Goal: Task Accomplishment & Management: Use online tool/utility

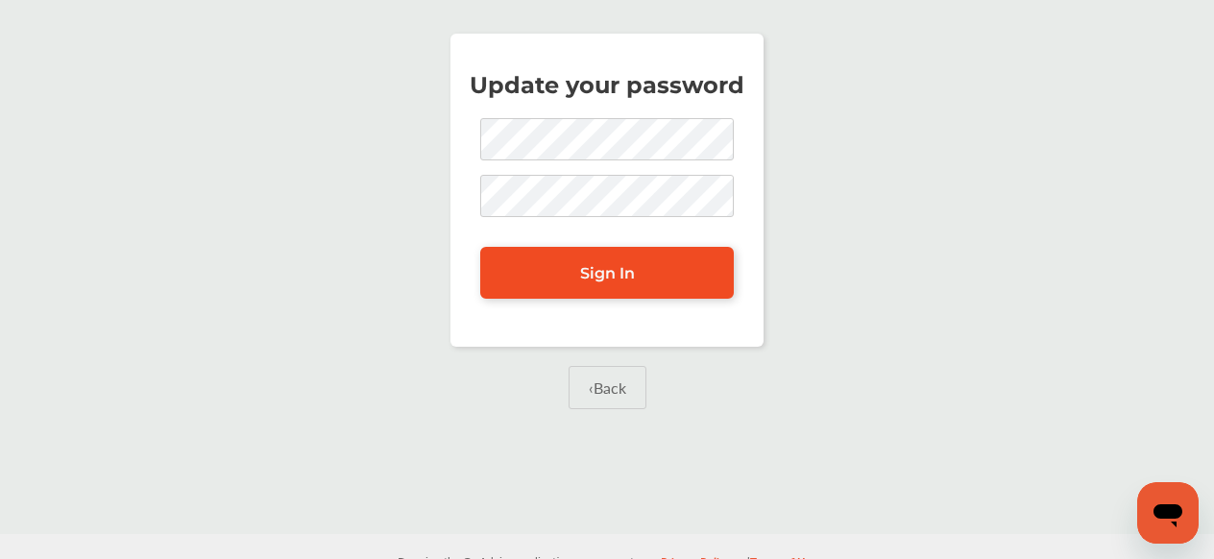
click at [593, 269] on span "Sign In" at bounding box center [607, 273] width 55 height 18
click at [622, 275] on span "Sign In" at bounding box center [607, 273] width 55 height 18
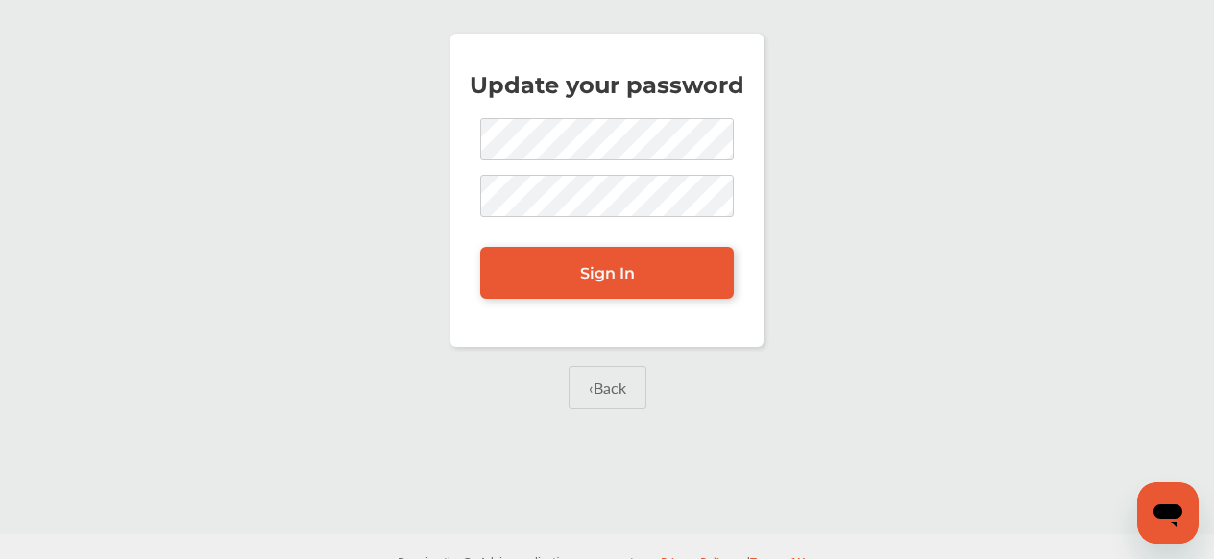
click at [609, 385] on link "‹ Back" at bounding box center [608, 387] width 78 height 43
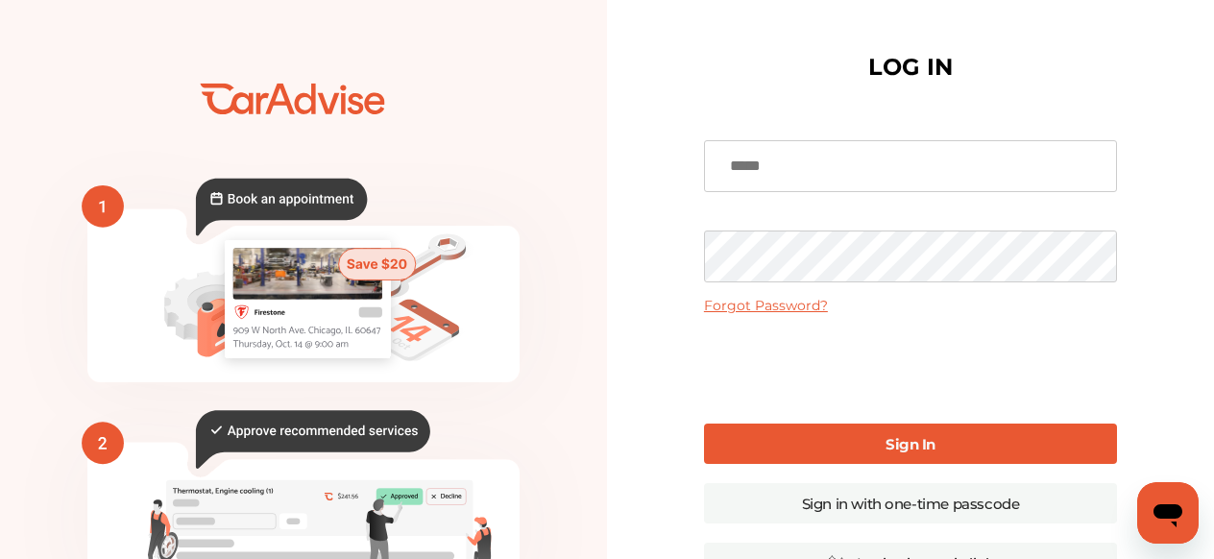
click at [759, 165] on input at bounding box center [910, 166] width 413 height 52
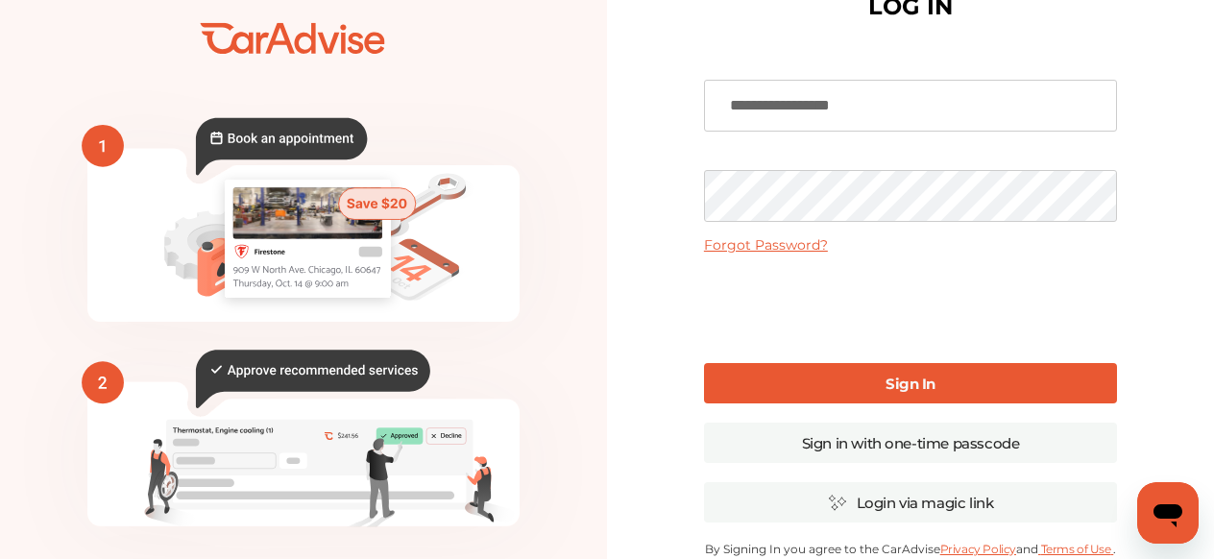
scroll to position [86, 0]
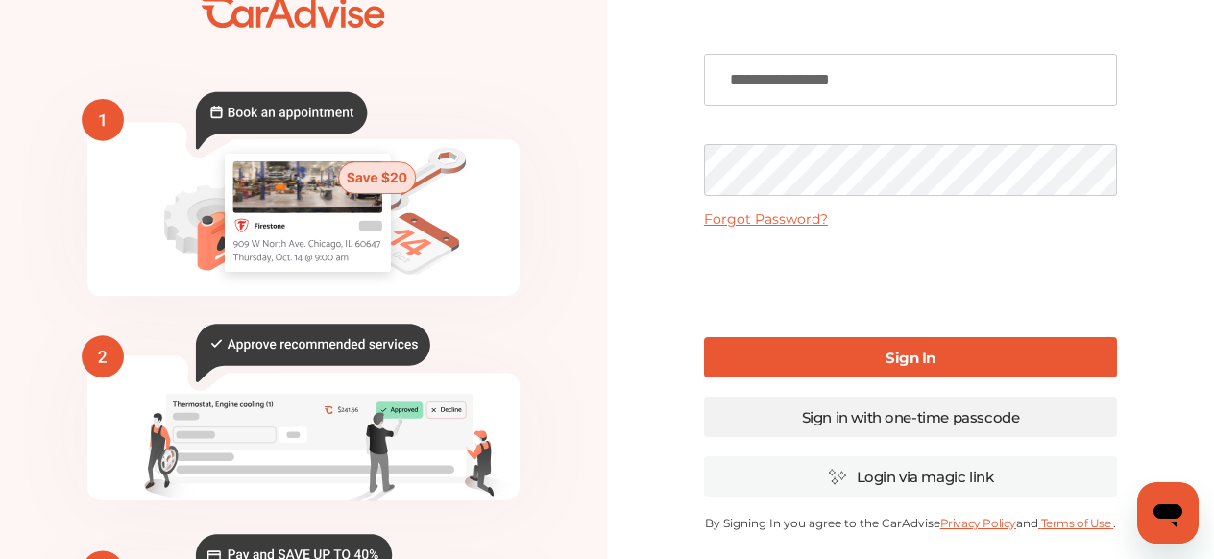
type input "**********"
click at [887, 422] on link "Sign in with one-time passcode" at bounding box center [910, 417] width 413 height 40
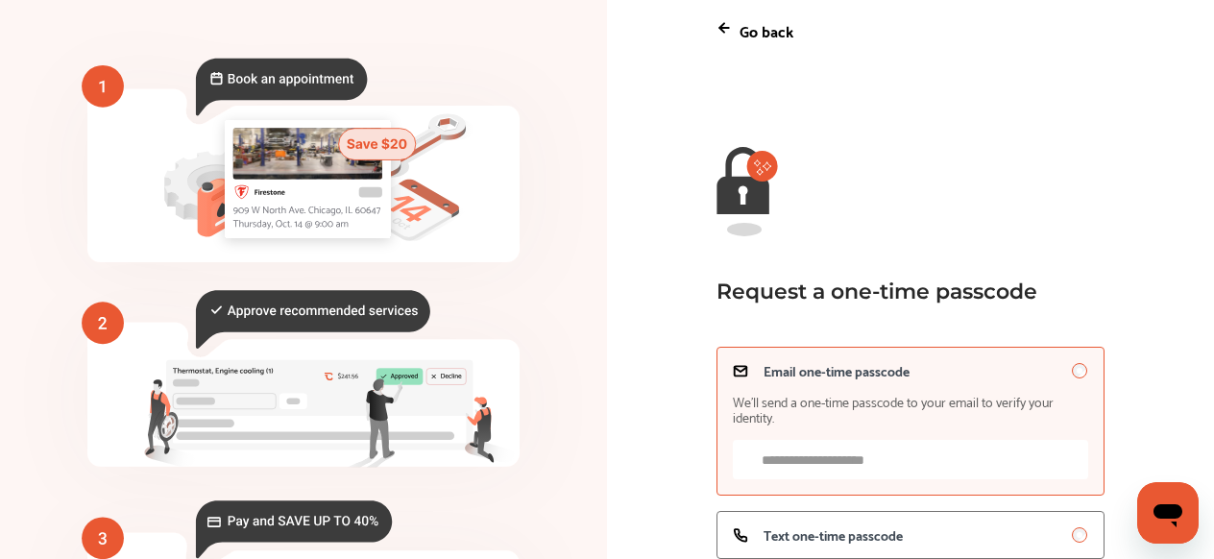
click at [789, 462] on input "Email one-time passcode We’ll send a one-time passcode to your email to verify …" at bounding box center [910, 459] width 355 height 39
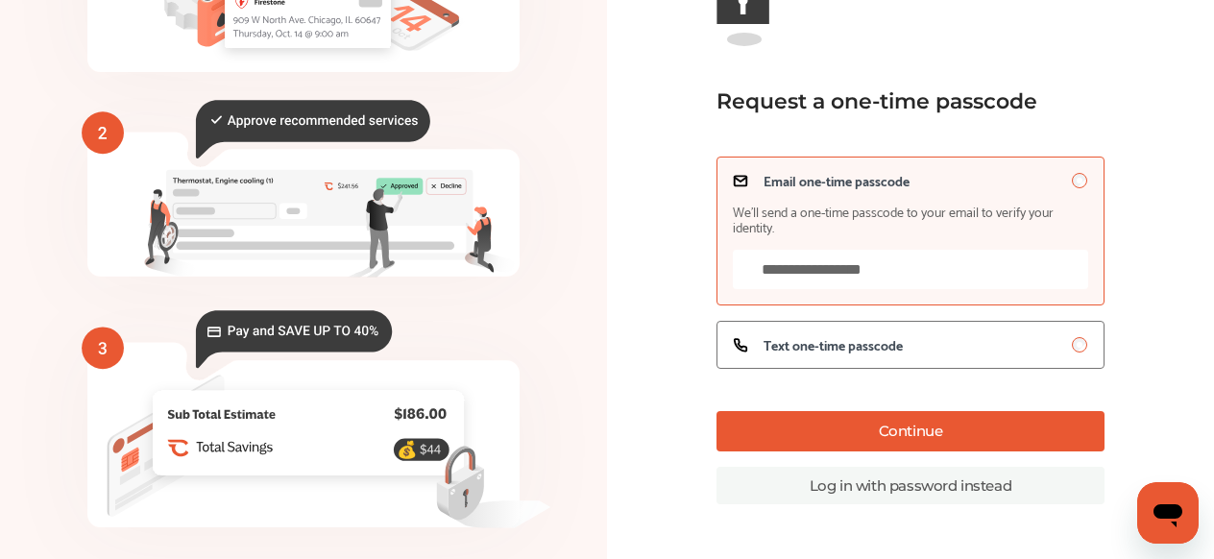
scroll to position [309, 0]
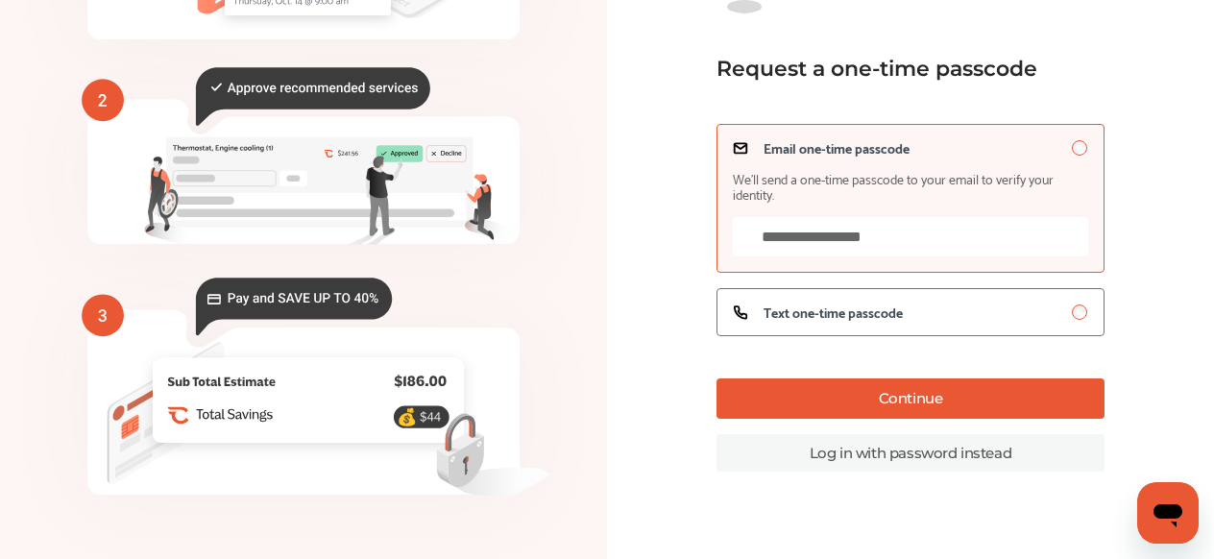
type input "**********"
click at [912, 398] on button "Continue" at bounding box center [910, 398] width 388 height 40
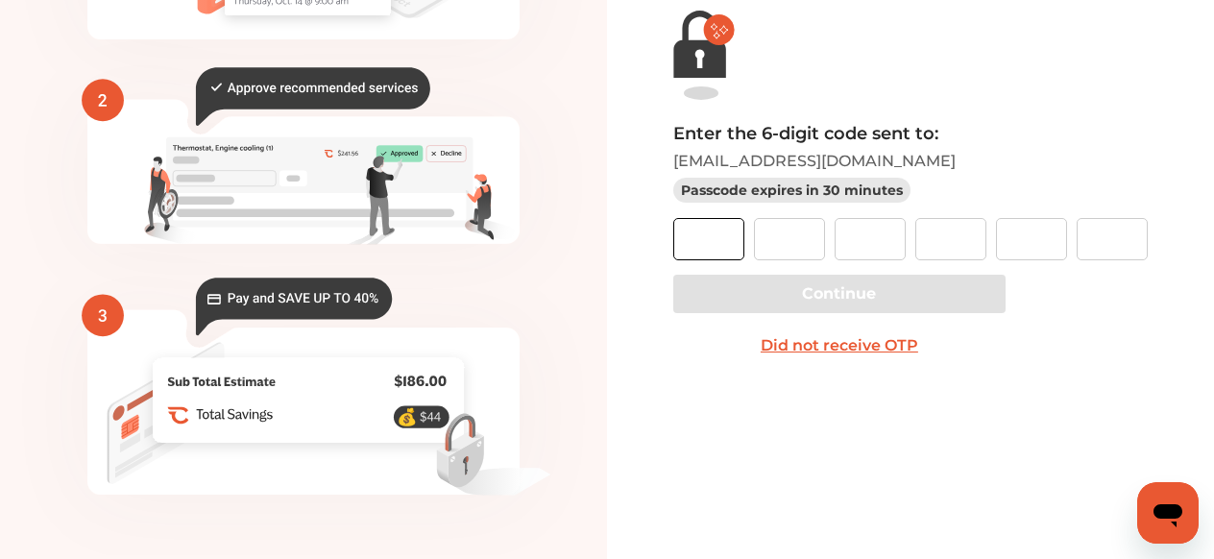
paste input "*"
type input "*"
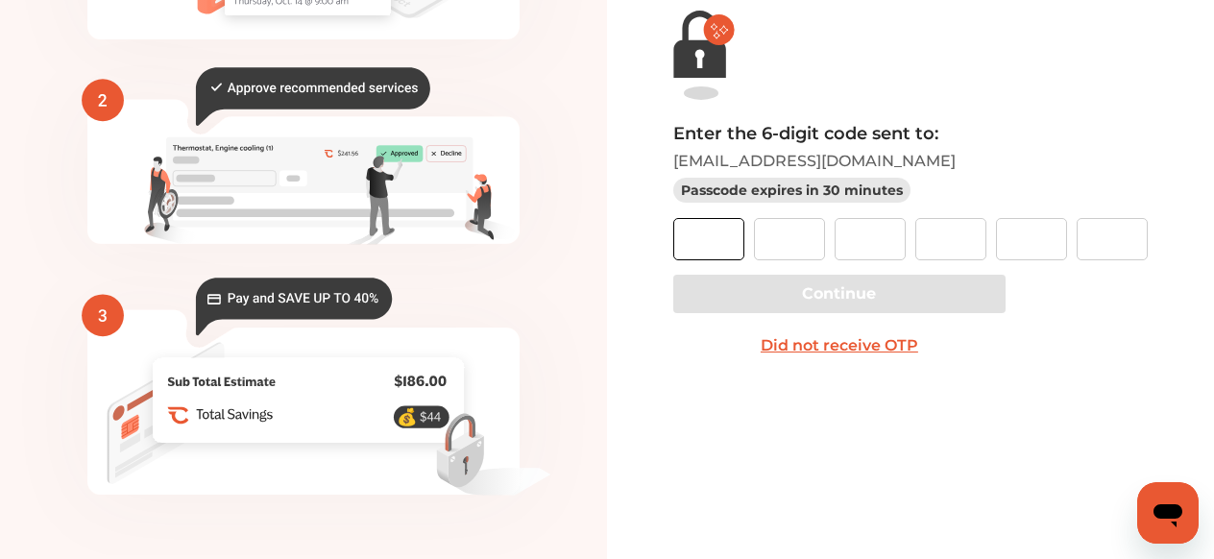
type input "*"
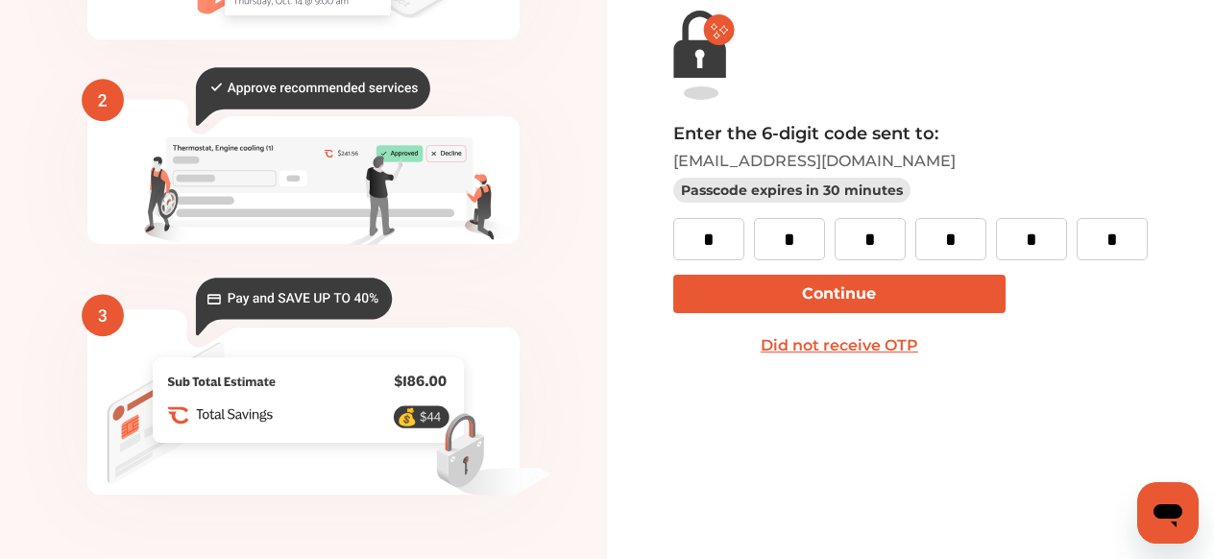
click at [857, 377] on div "Go back Enter the 6-digit code sent to: [EMAIL_ADDRESS][DOMAIN_NAME] Passcode e…" at bounding box center [910, 125] width 501 height 527
click at [843, 292] on button "Continue" at bounding box center [839, 294] width 332 height 38
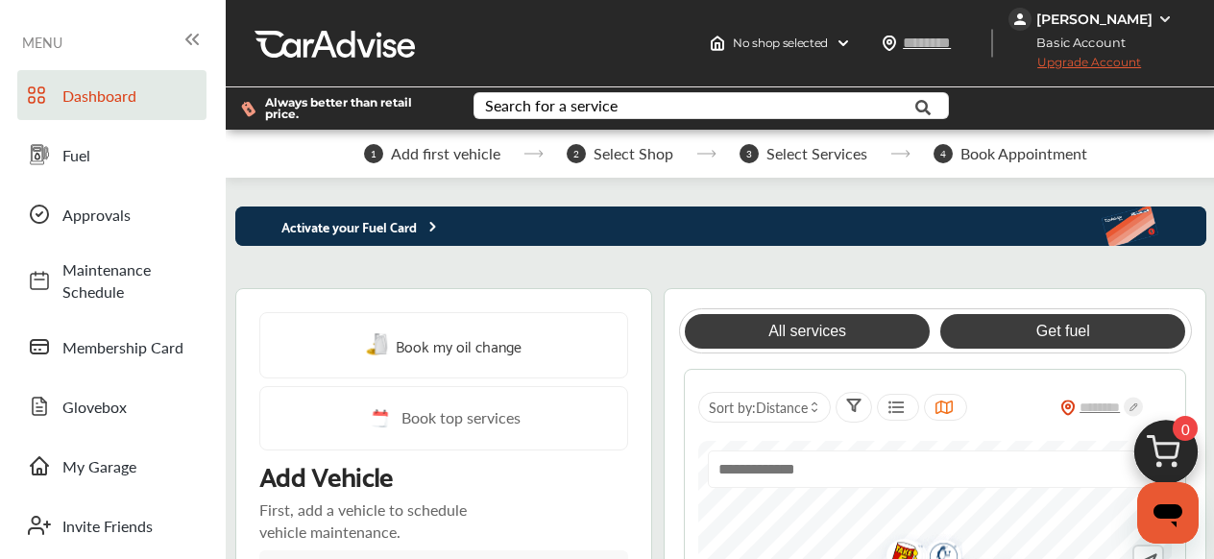
click at [1029, 330] on link "Get fuel" at bounding box center [1062, 331] width 245 height 35
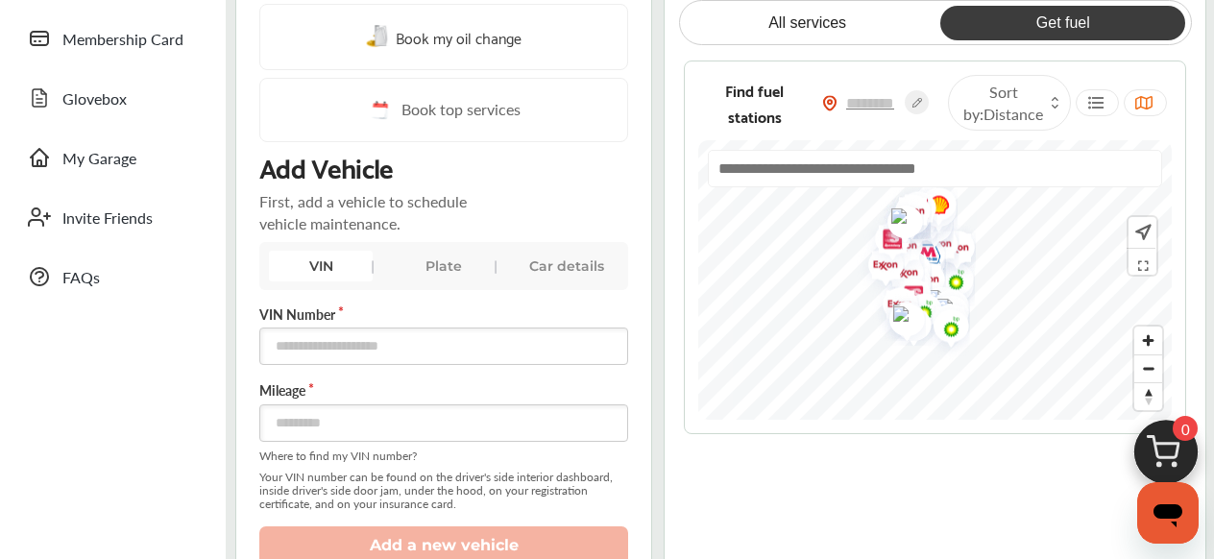
scroll to position [315, 0]
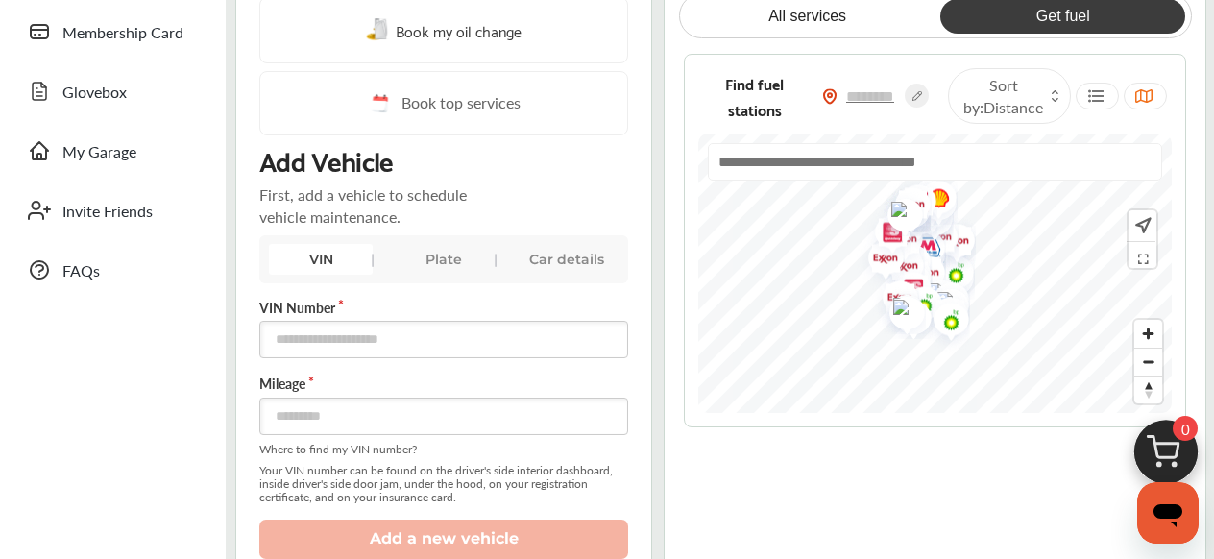
click at [918, 100] on circle at bounding box center [917, 96] width 24 height 24
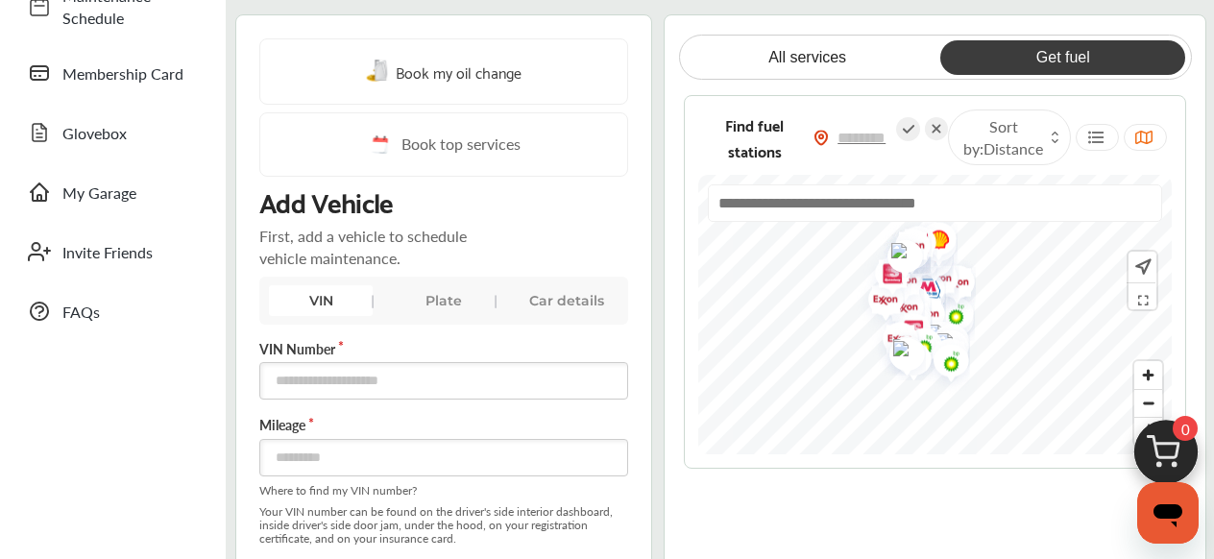
scroll to position [276, 0]
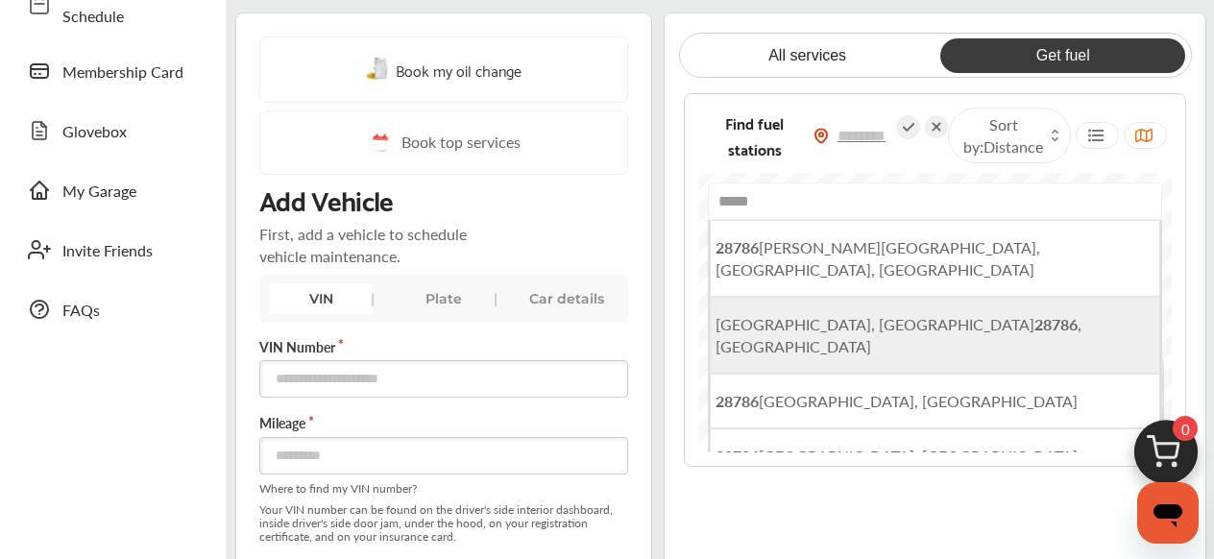
click at [1034, 313] on b "28786" at bounding box center [1055, 324] width 43 height 22
type input "**********"
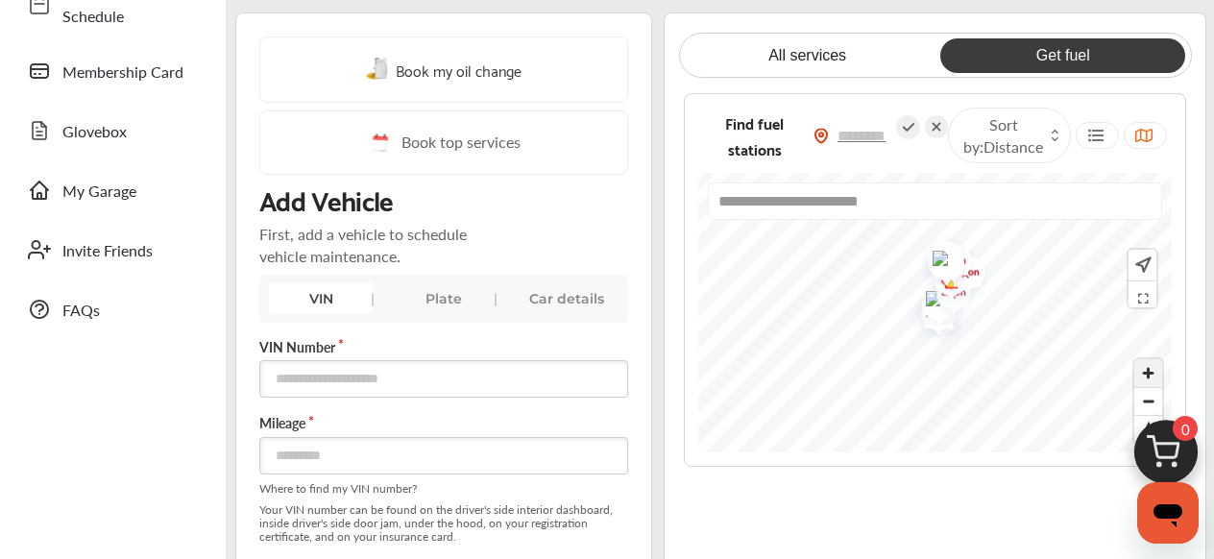
click at [1148, 372] on span "Zoom in" at bounding box center [1148, 373] width 28 height 28
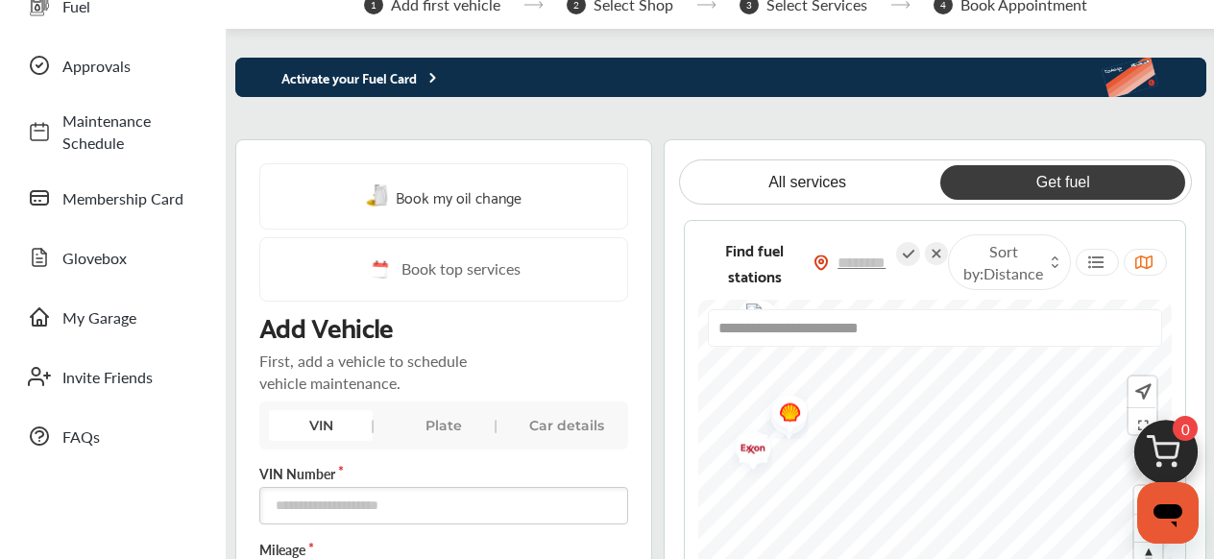
scroll to position [133, 0]
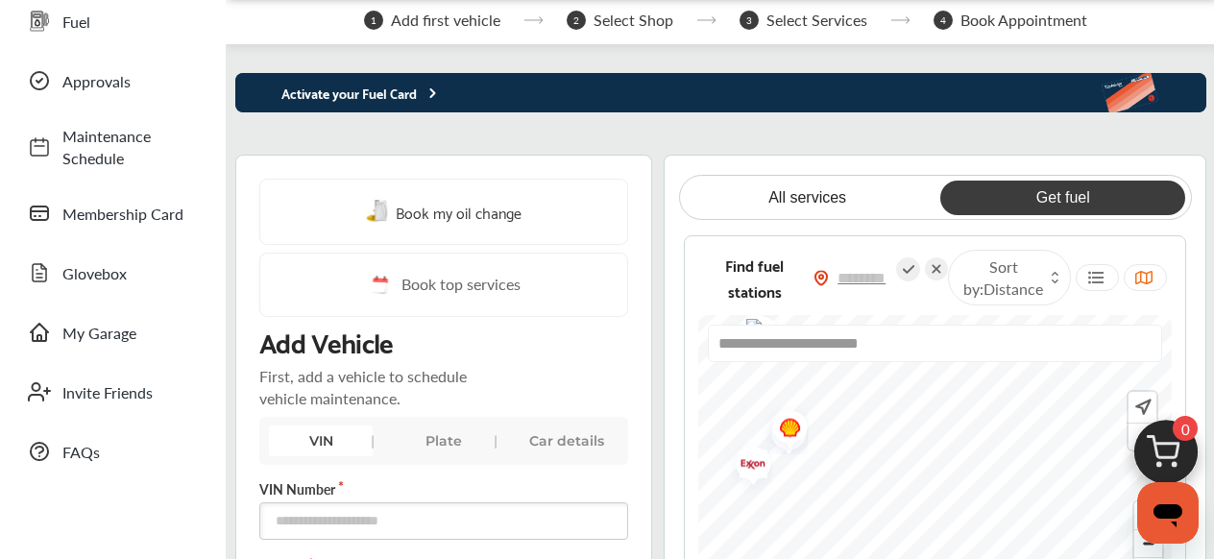
click at [814, 22] on span "Select Services" at bounding box center [816, 20] width 101 height 17
click at [1040, 200] on link "Get fuel" at bounding box center [1062, 198] width 245 height 35
click at [908, 272] on icon at bounding box center [908, 269] width 24 height 24
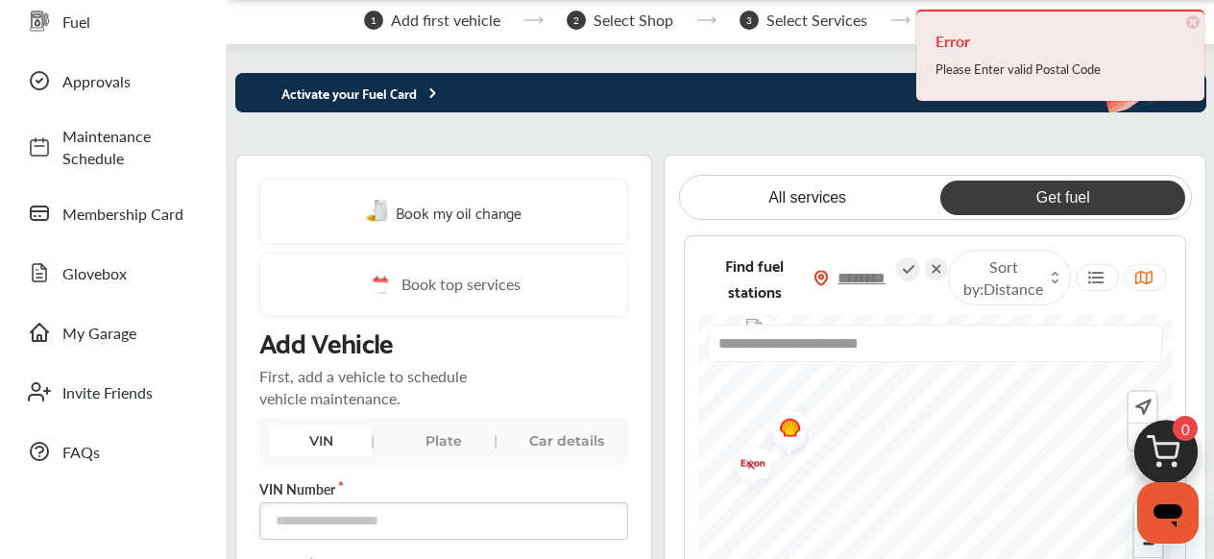
click at [860, 282] on input "text" at bounding box center [862, 278] width 67 height 20
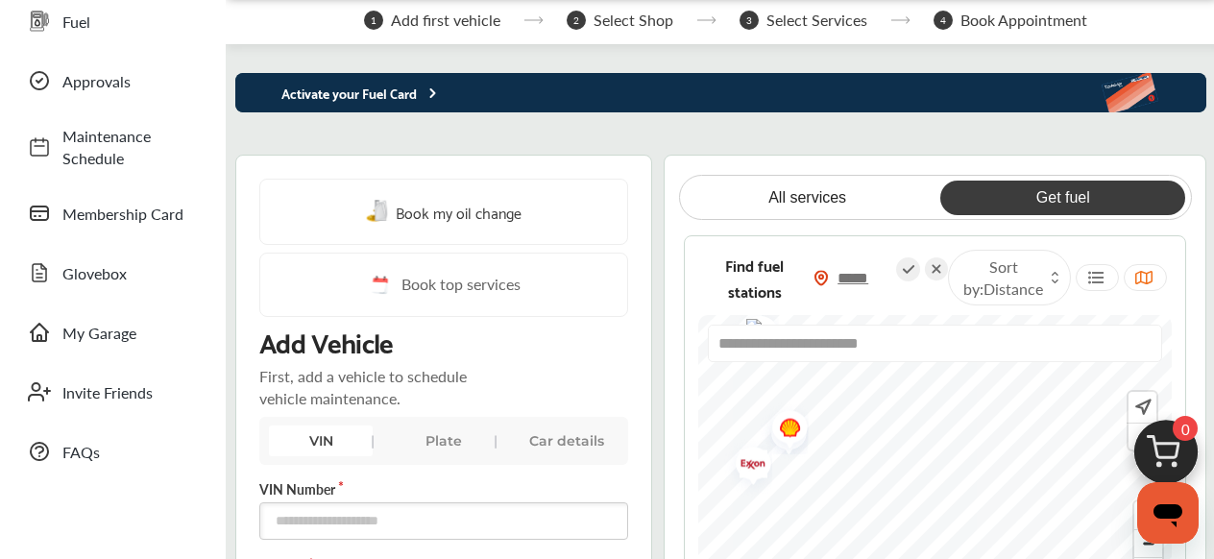
type input "*****"
click at [1069, 203] on link "Get fuel" at bounding box center [1062, 198] width 245 height 35
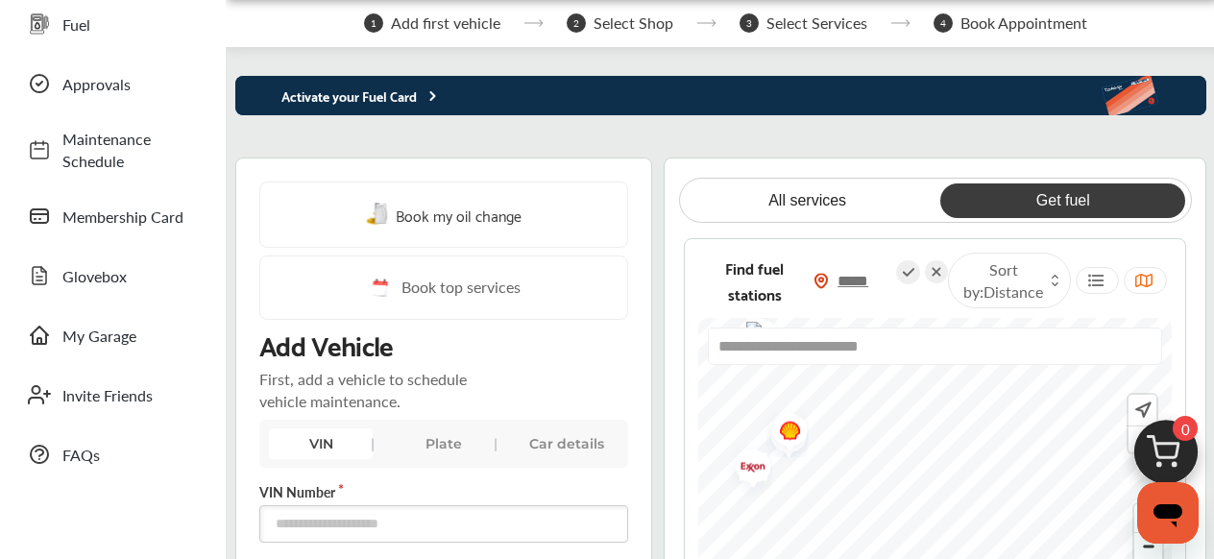
scroll to position [130, 0]
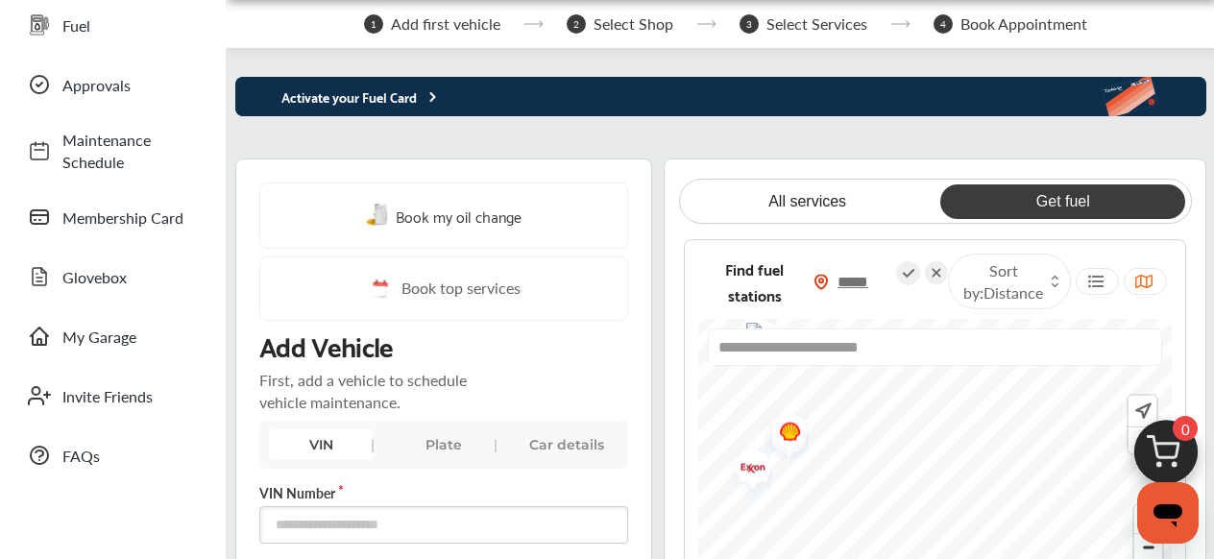
click at [1054, 198] on link "Get fuel" at bounding box center [1062, 201] width 245 height 35
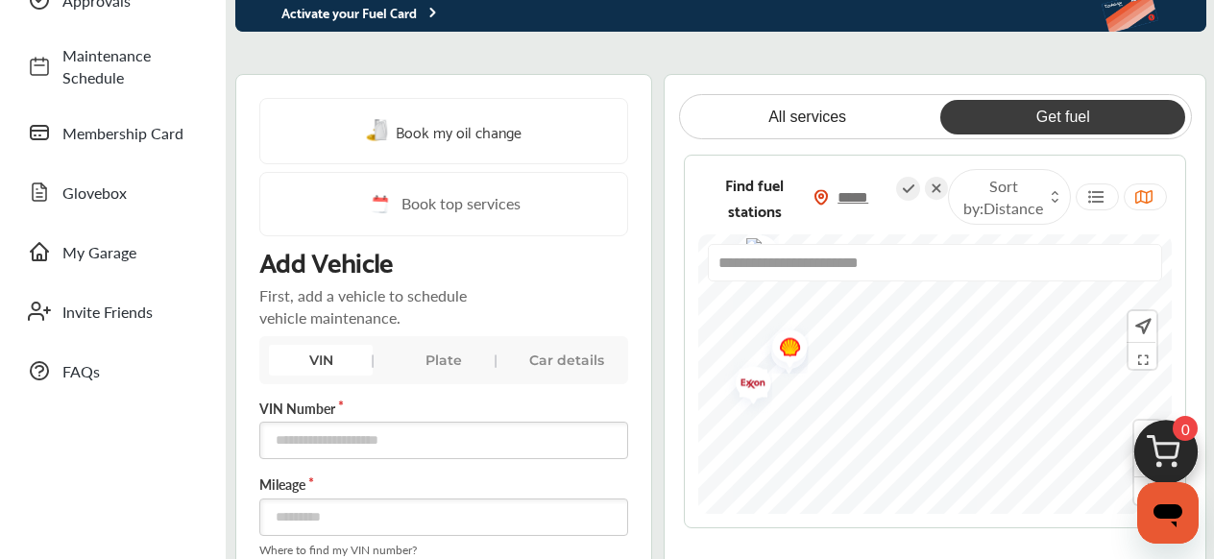
scroll to position [217, 0]
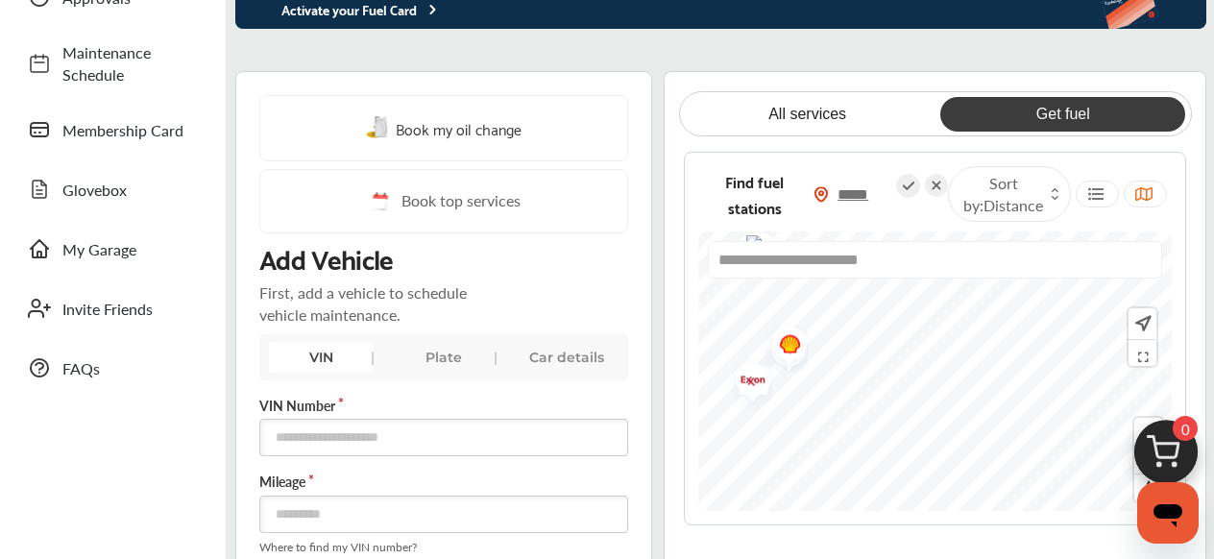
click at [908, 188] on icon at bounding box center [908, 186] width 24 height 24
type input "*****"
click at [818, 430] on img "Map marker" at bounding box center [816, 431] width 51 height 48
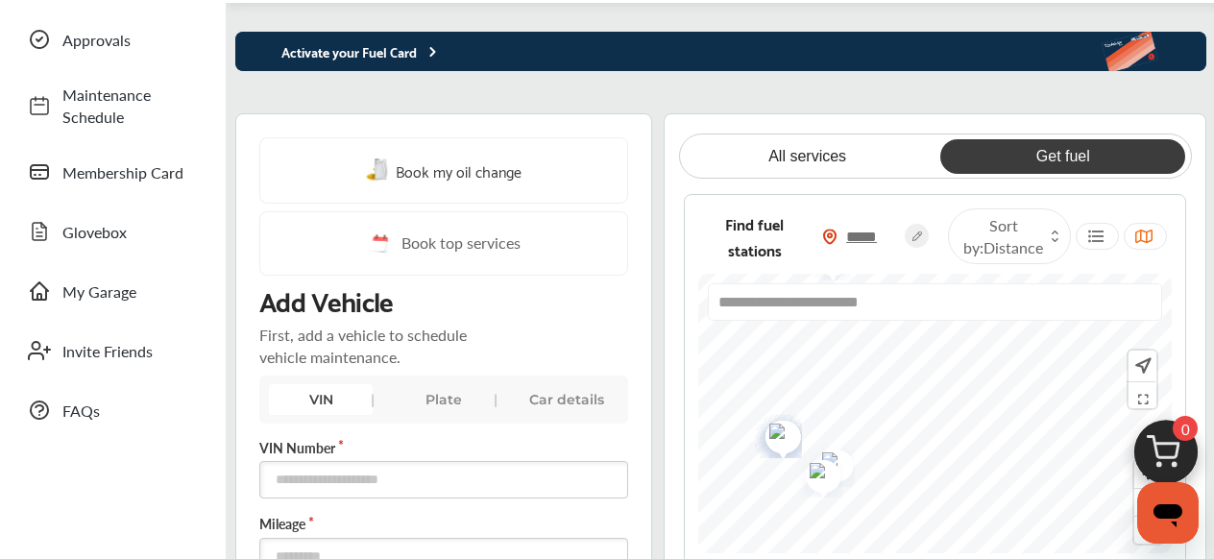
scroll to position [169, 0]
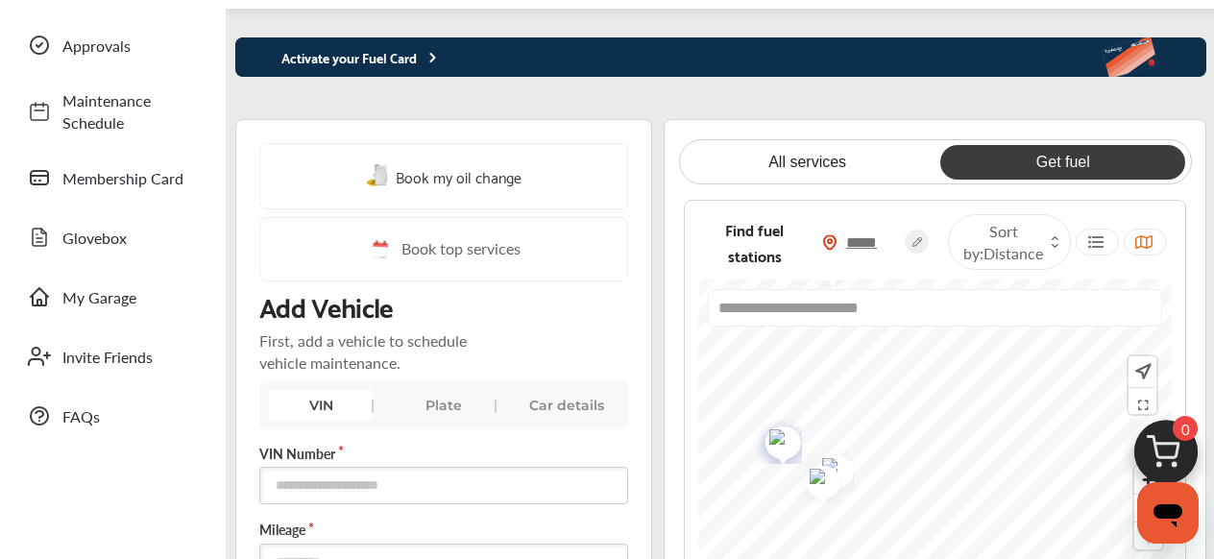
click at [389, 53] on p "Activate your Fuel Card" at bounding box center [338, 57] width 206 height 22
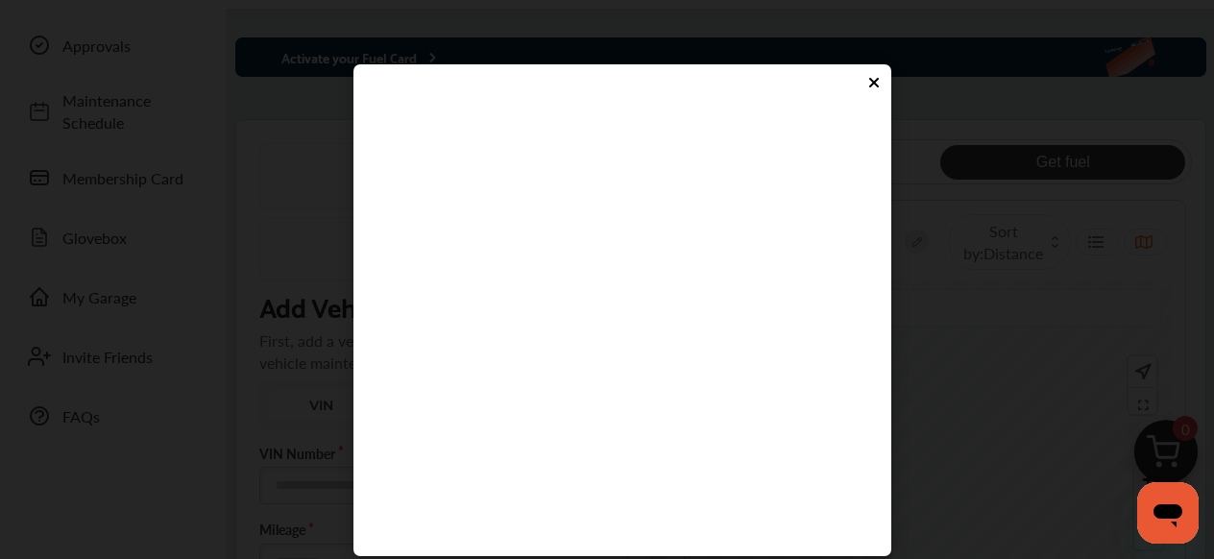
click at [404, 460] on flutter-view at bounding box center [622, 402] width 499 height 576
type input "****"
click at [627, 520] on flutter-view "****" at bounding box center [622, 402] width 499 height 576
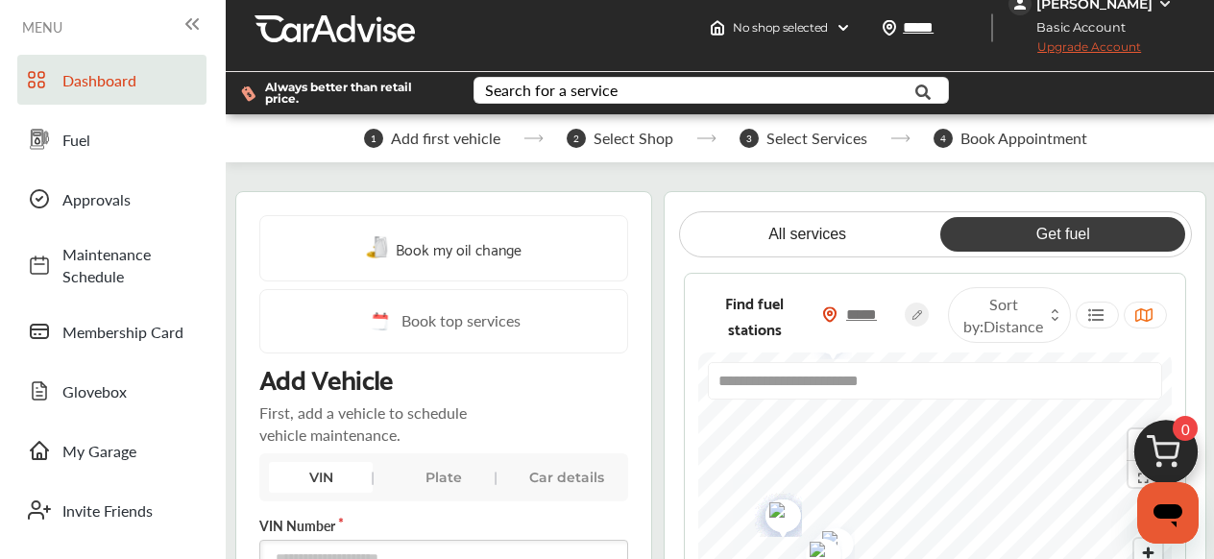
scroll to position [10, 0]
